Goal: Transaction & Acquisition: Purchase product/service

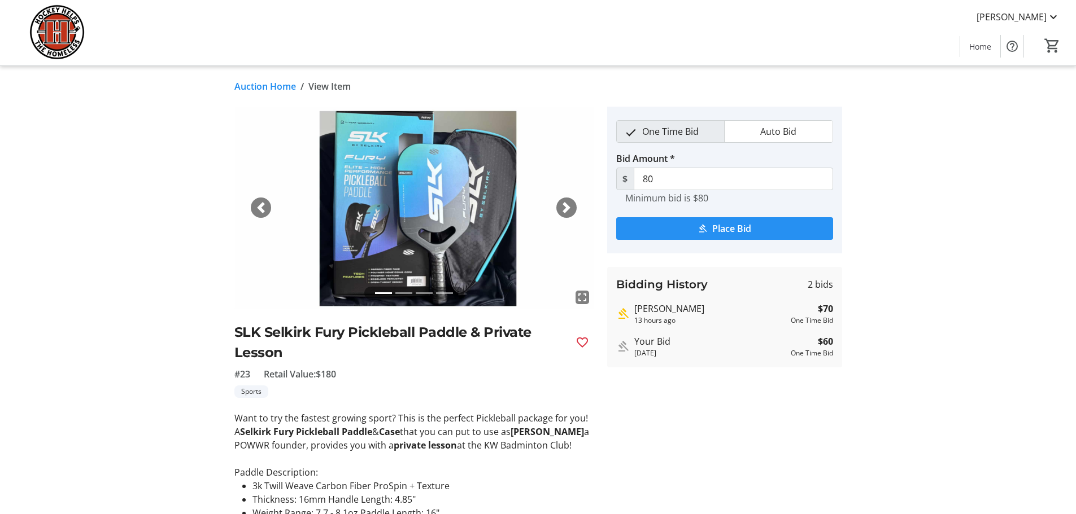
click at [661, 223] on span "submit" at bounding box center [724, 228] width 217 height 27
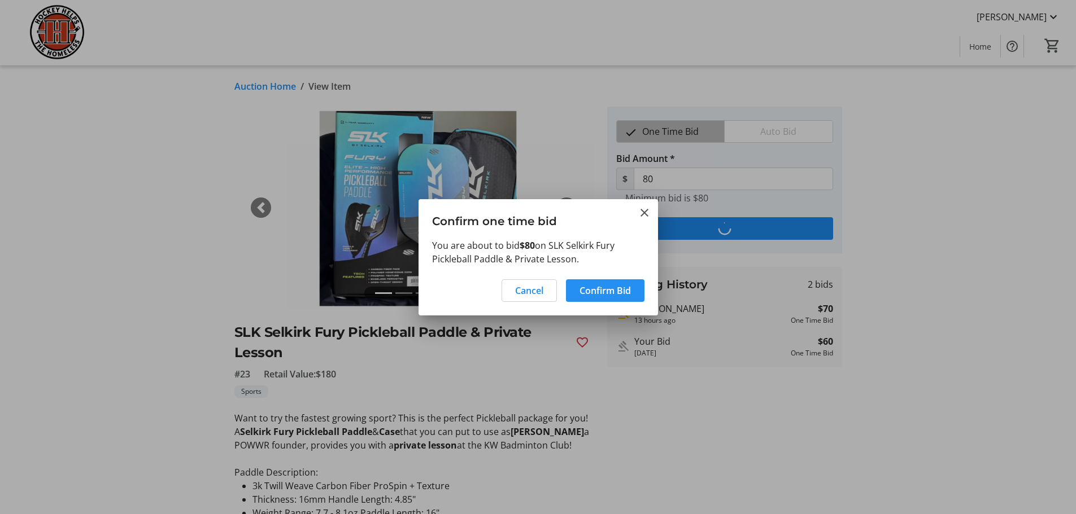
click at [603, 291] on span "Confirm Bid" at bounding box center [604, 291] width 51 height 14
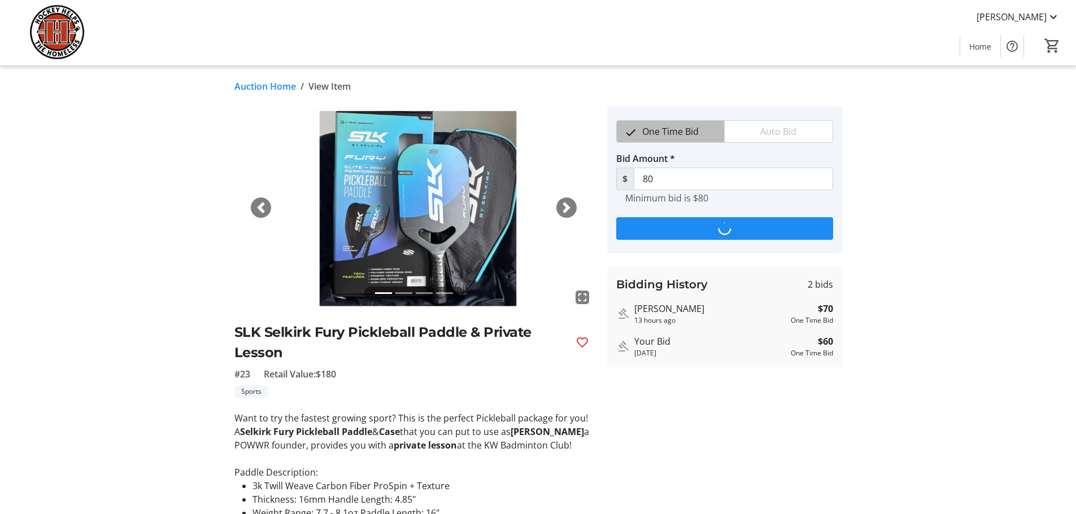
type input "90"
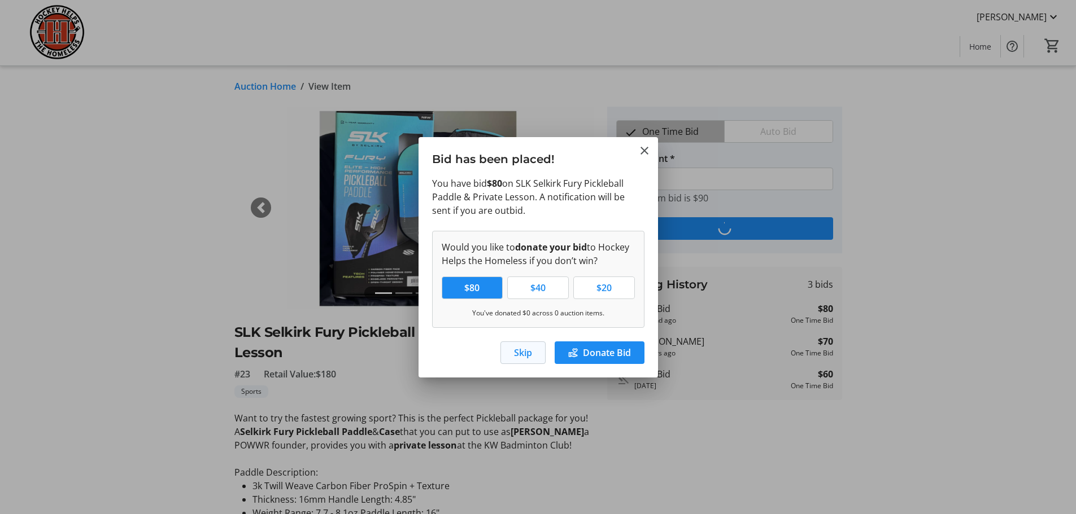
click at [516, 348] on span "Skip" at bounding box center [523, 353] width 18 height 14
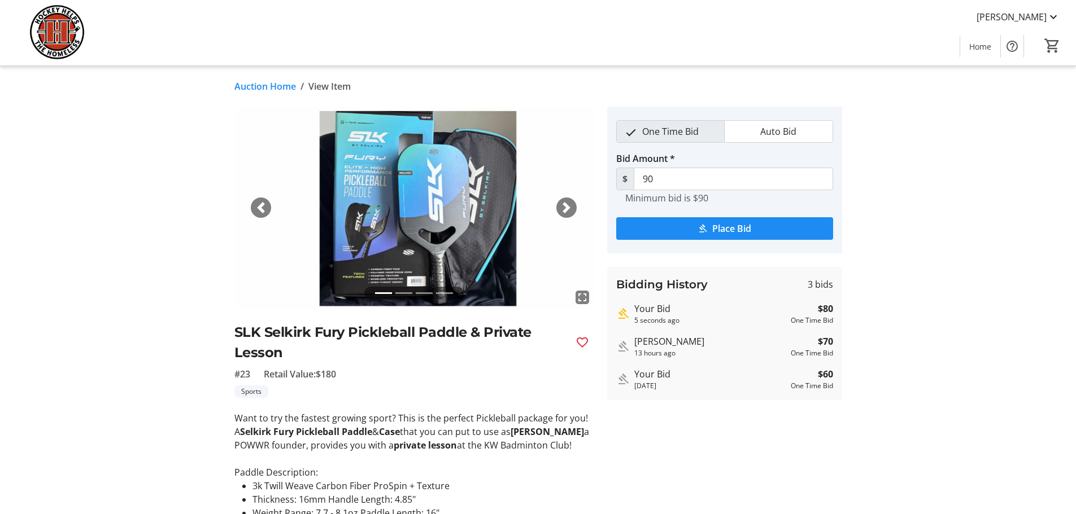
click at [263, 84] on link "Auction Home" at bounding box center [265, 87] width 62 height 14
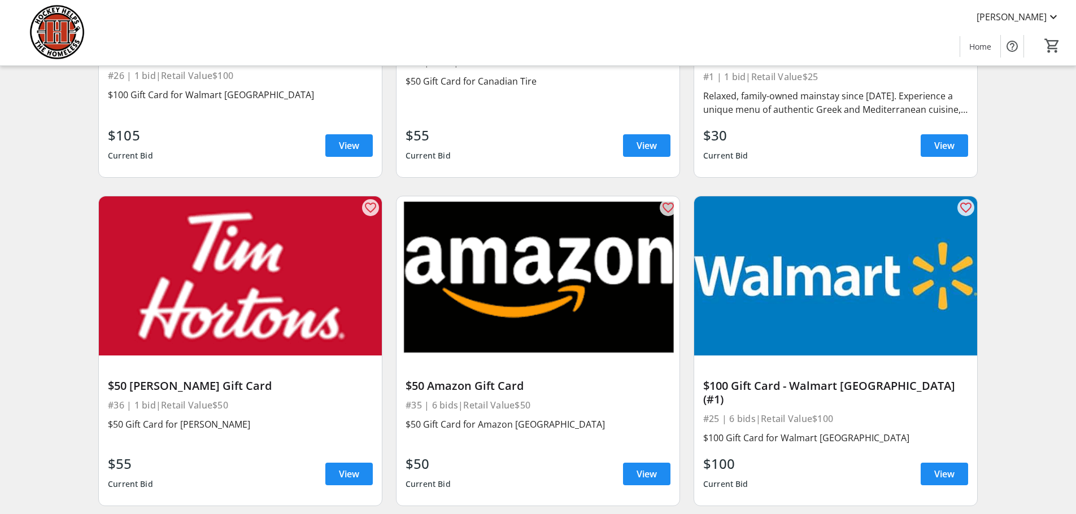
scroll to position [11011, 0]
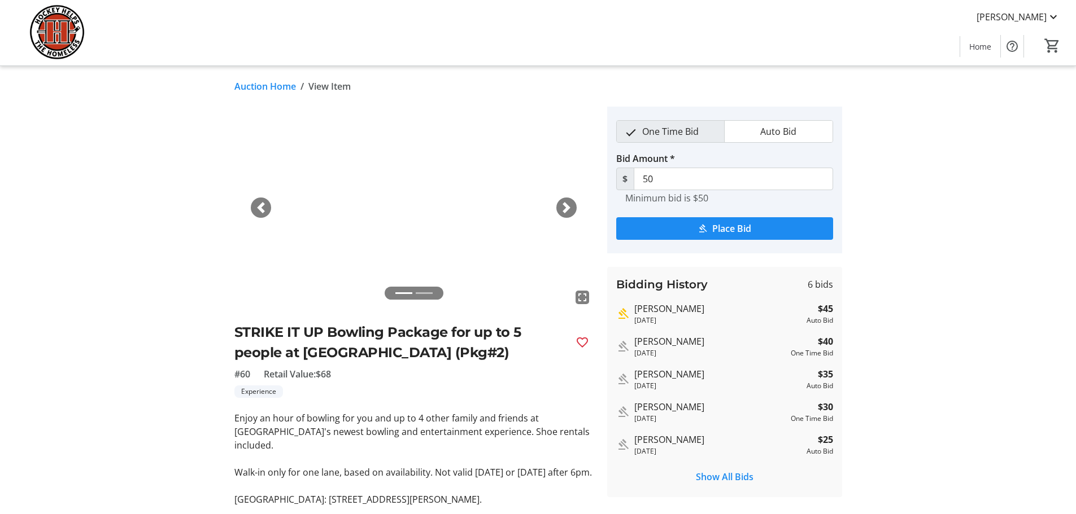
click at [388, 423] on p "Enjoy an hour of bowling for you and up to 4 other family and friends at [GEOGR…" at bounding box center [413, 432] width 359 height 41
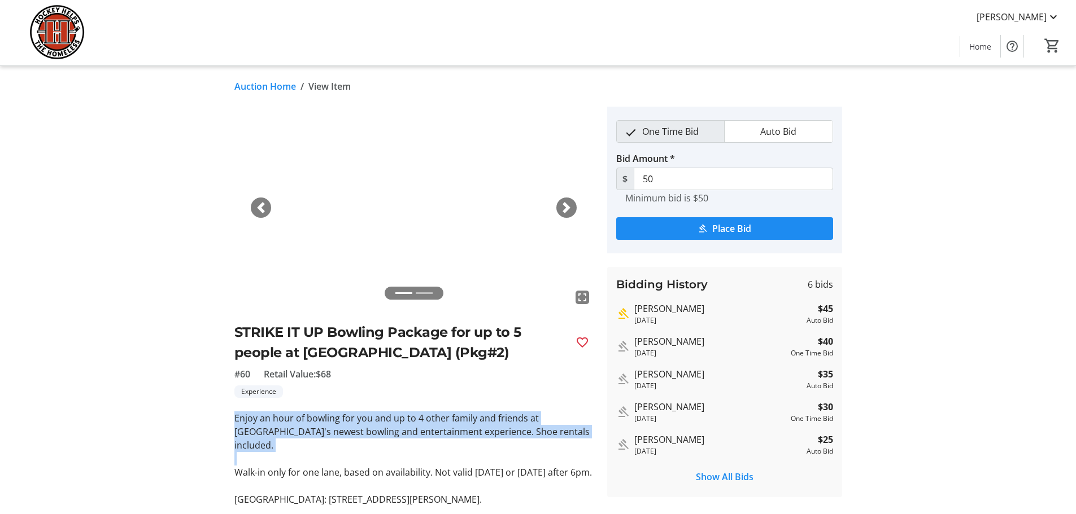
click at [388, 423] on p "Enjoy an hour of bowling for you and up to 4 other family and friends at [GEOGR…" at bounding box center [413, 432] width 359 height 41
click at [424, 421] on p "Enjoy an hour of bowling for you and up to 4 other family and friends at [GEOGR…" at bounding box center [413, 432] width 359 height 41
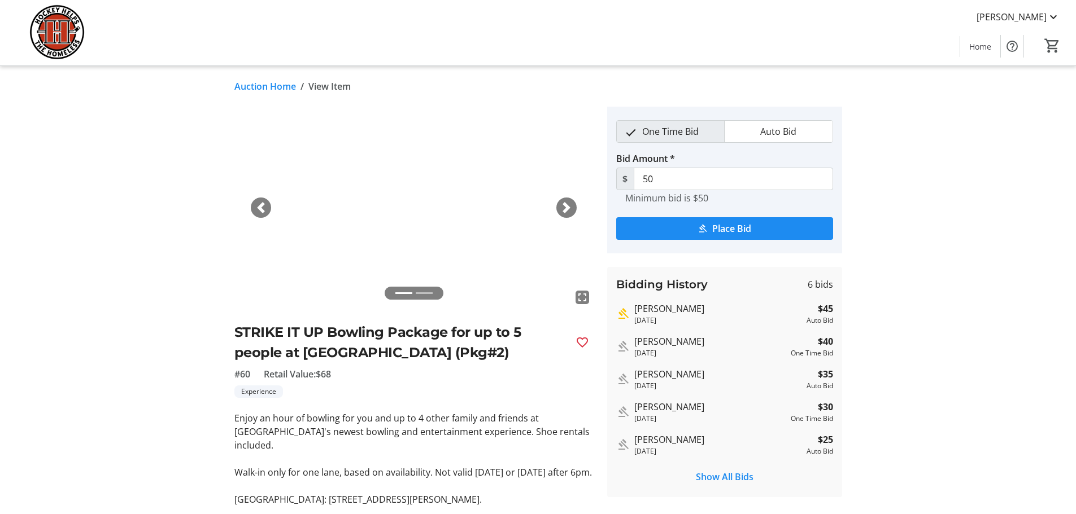
click at [401, 466] on p "Walk-in only for one lane, based on availability. Not valid [DATE] or [DATE] af…" at bounding box center [413, 473] width 359 height 14
click at [466, 466] on p "Walk-in only for one lane, based on availability. Not valid [DATE] or [DATE] af…" at bounding box center [413, 473] width 359 height 14
